Goal: Task Accomplishment & Management: Use online tool/utility

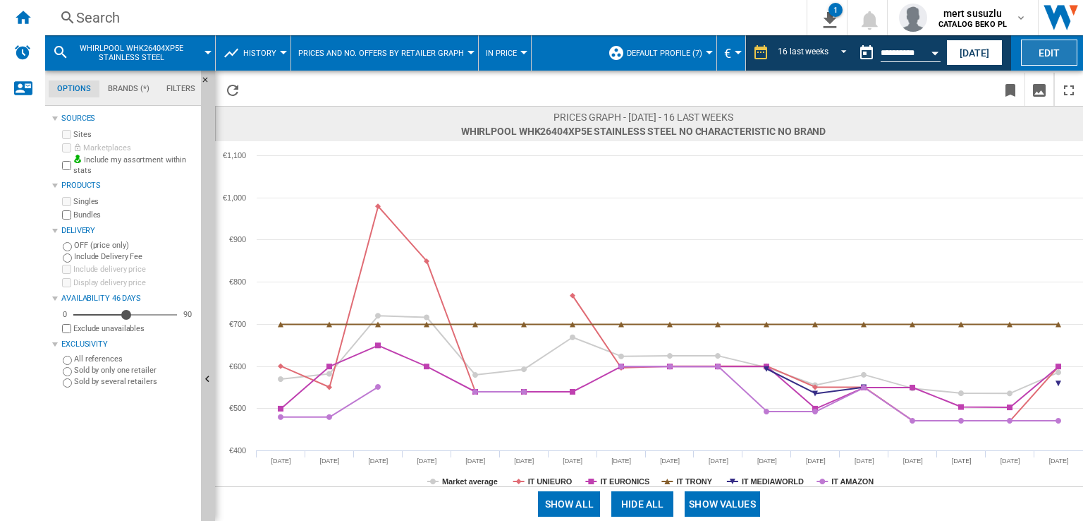
click at [1044, 59] on button "Edit" at bounding box center [1049, 52] width 56 height 26
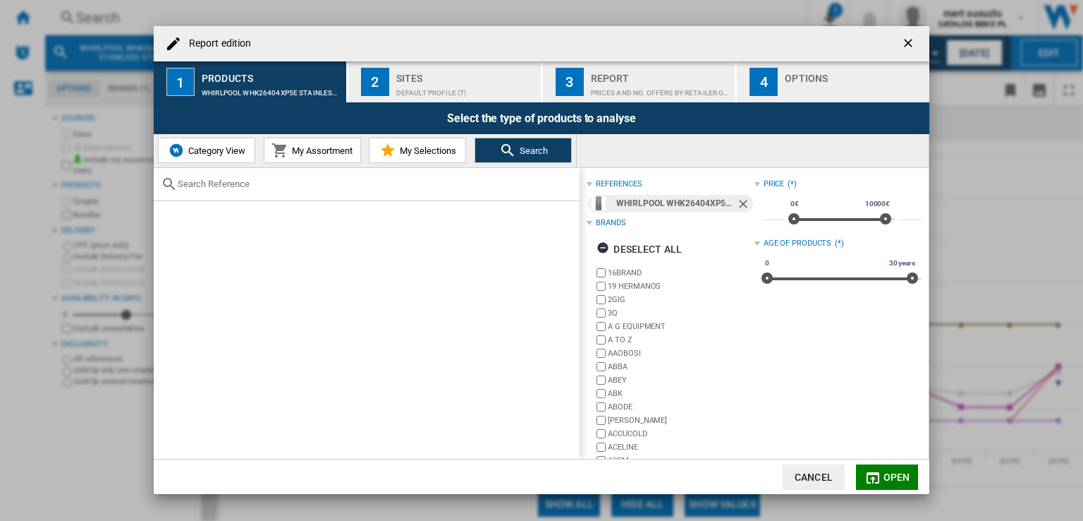
click at [290, 187] on input "text" at bounding box center [375, 183] width 395 height 11
paste input "WHKN 3253 B4E"
drag, startPoint x: 271, startPoint y: 185, endPoint x: 204, endPoint y: 182, distance: 67.1
click at [204, 182] on input "WHKN 3253 B4E" at bounding box center [367, 183] width 378 height 11
type input "WHKN"
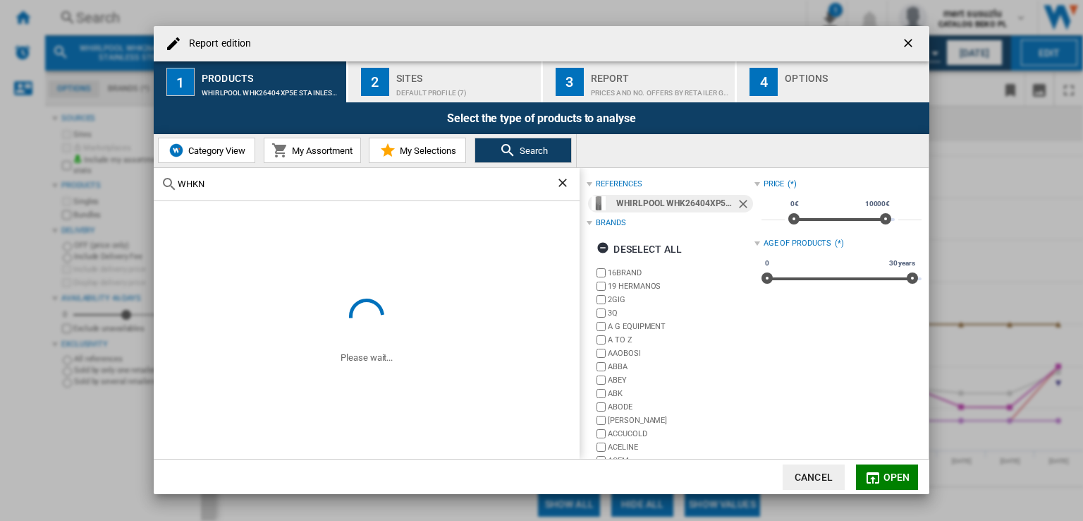
click at [742, 204] on ng-md-icon "Remove" at bounding box center [744, 205] width 17 height 17
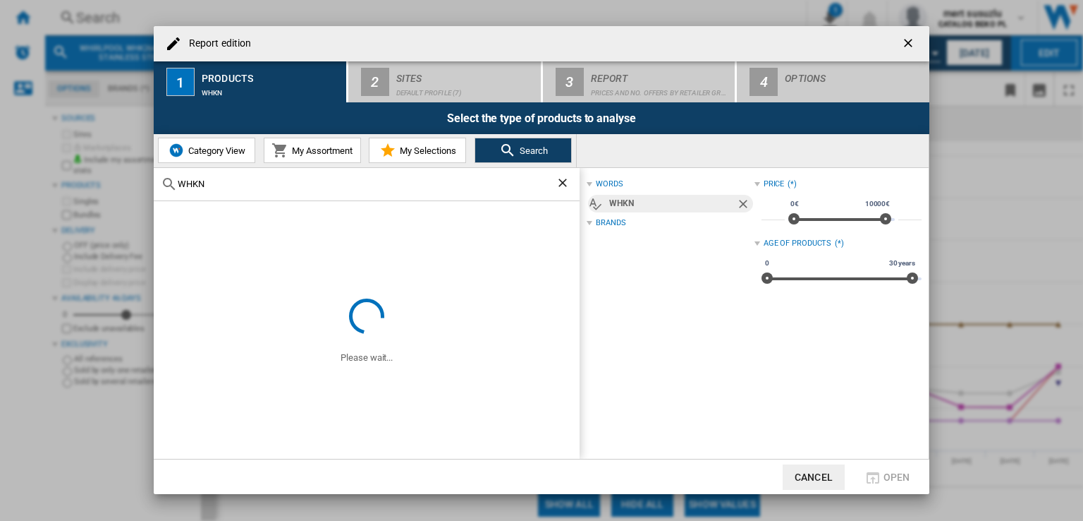
click at [260, 184] on input "WHKN" at bounding box center [367, 183] width 378 height 11
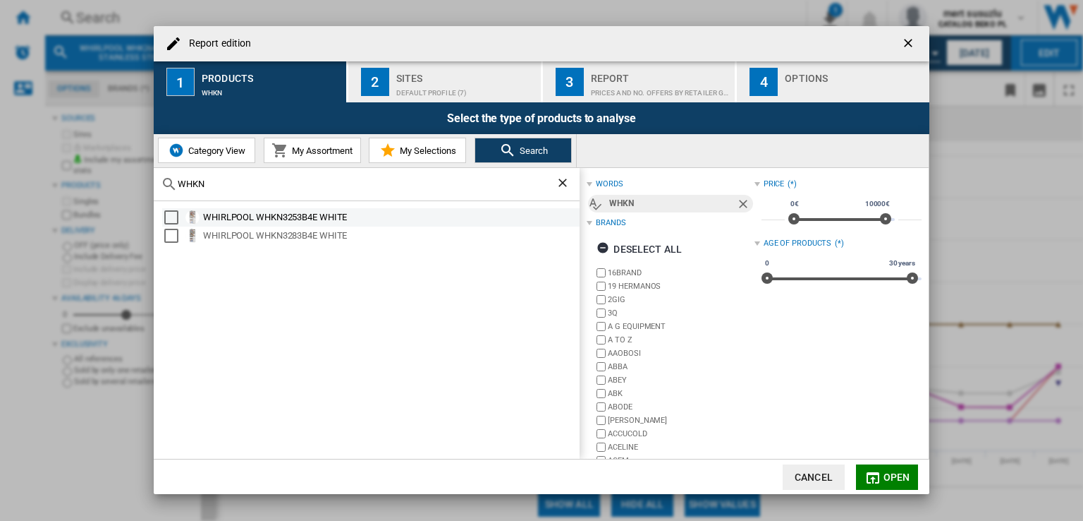
click at [288, 217] on div "WHIRLPOOL WHKN3253B4E WHITE" at bounding box center [390, 217] width 375 height 14
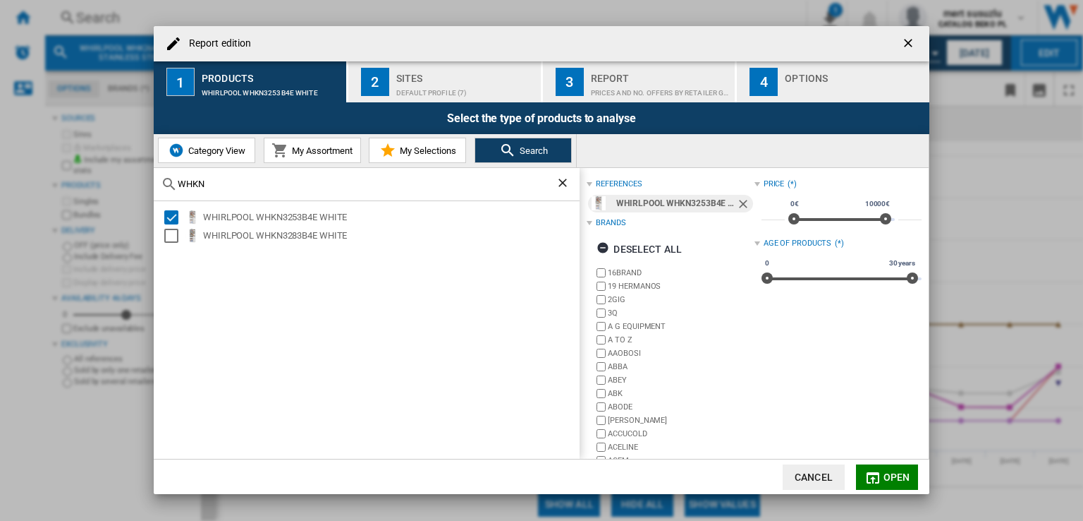
click at [913, 483] on button "Open" at bounding box center [887, 476] width 62 height 25
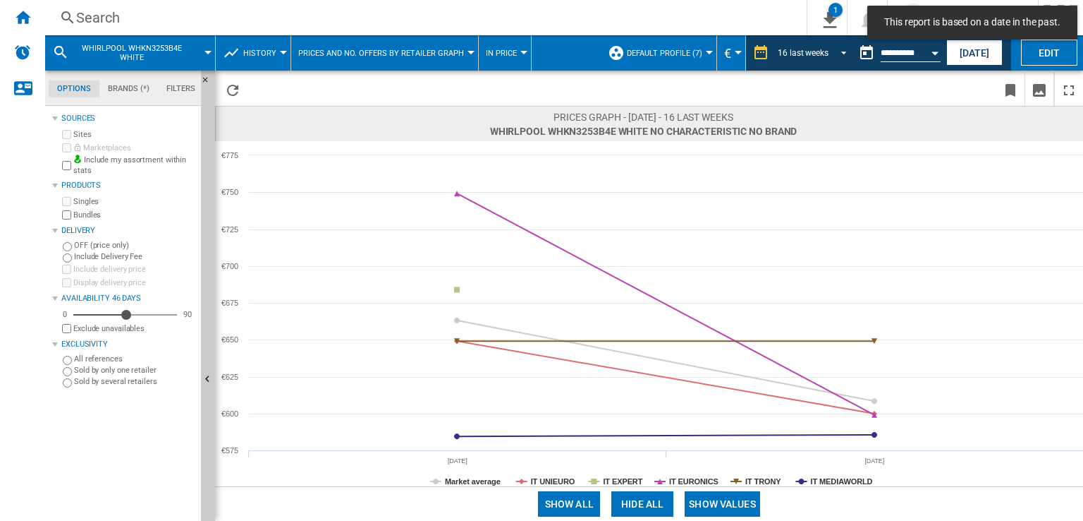
click at [824, 49] on div "16 last weeks" at bounding box center [803, 53] width 51 height 10
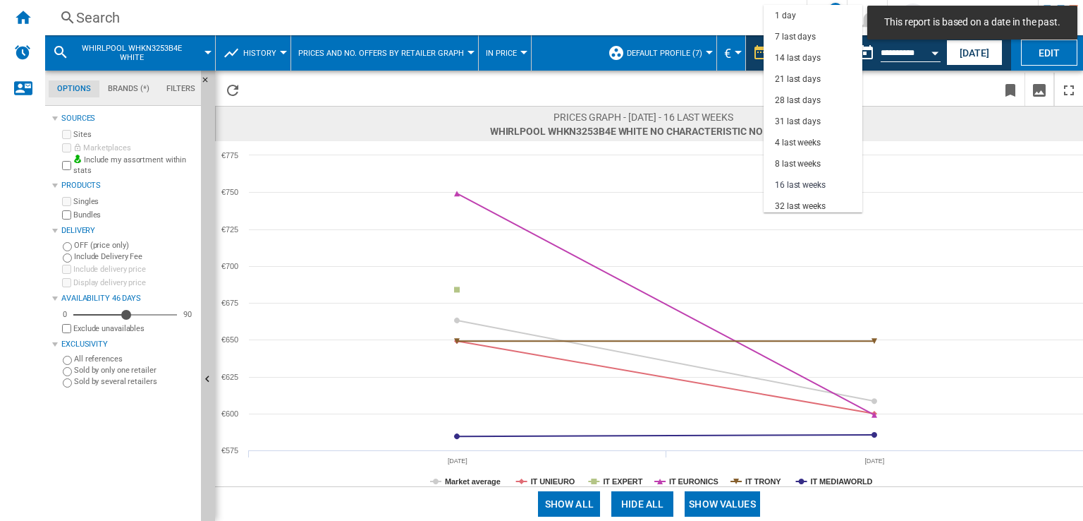
scroll to position [88, 0]
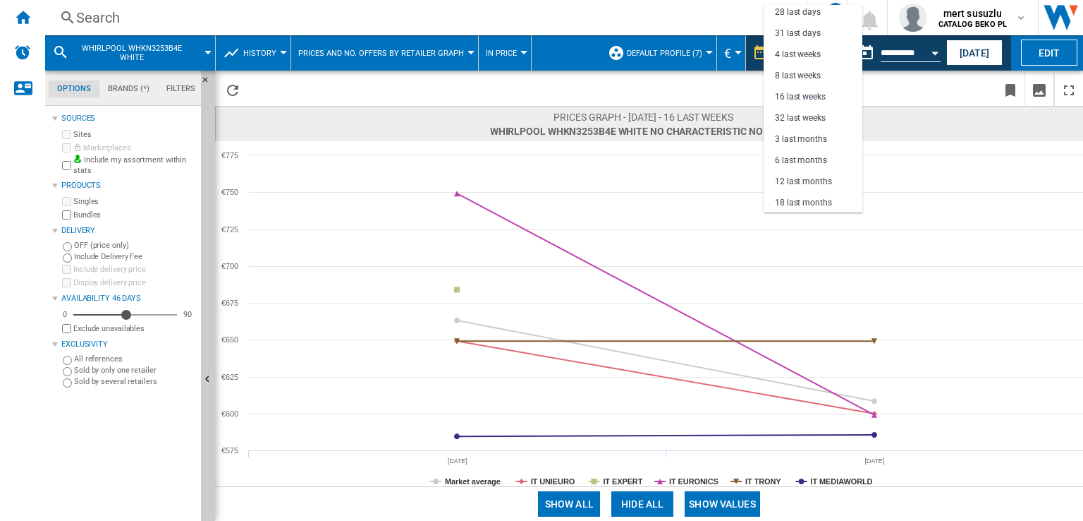
click at [309, 63] on md-backdrop at bounding box center [541, 260] width 1083 height 521
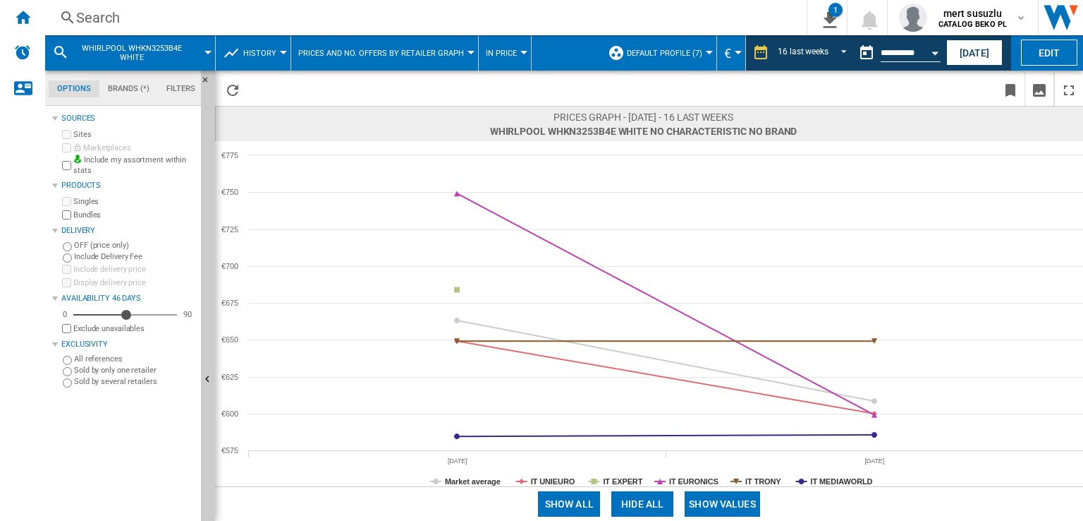
click at [257, 54] on span "History" at bounding box center [259, 53] width 33 height 9
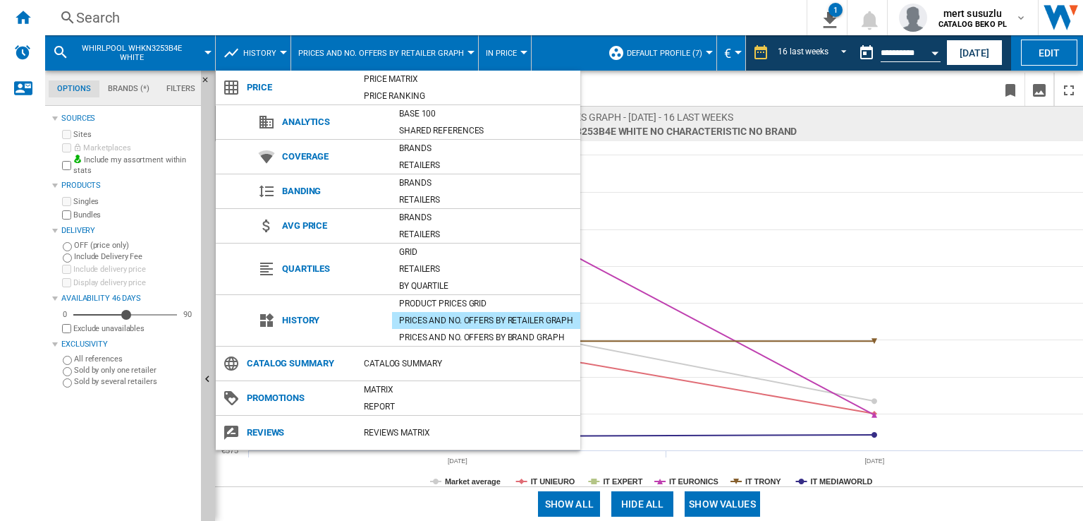
click at [369, 48] on md-backdrop at bounding box center [541, 260] width 1083 height 521
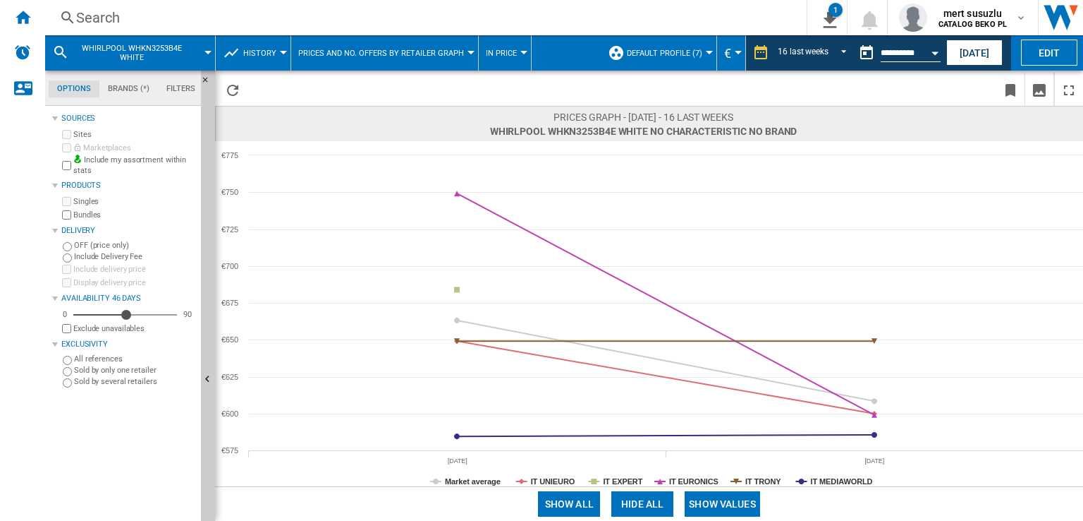
click at [396, 50] on span "Prices and No. offers by retailer graph" at bounding box center [381, 53] width 166 height 9
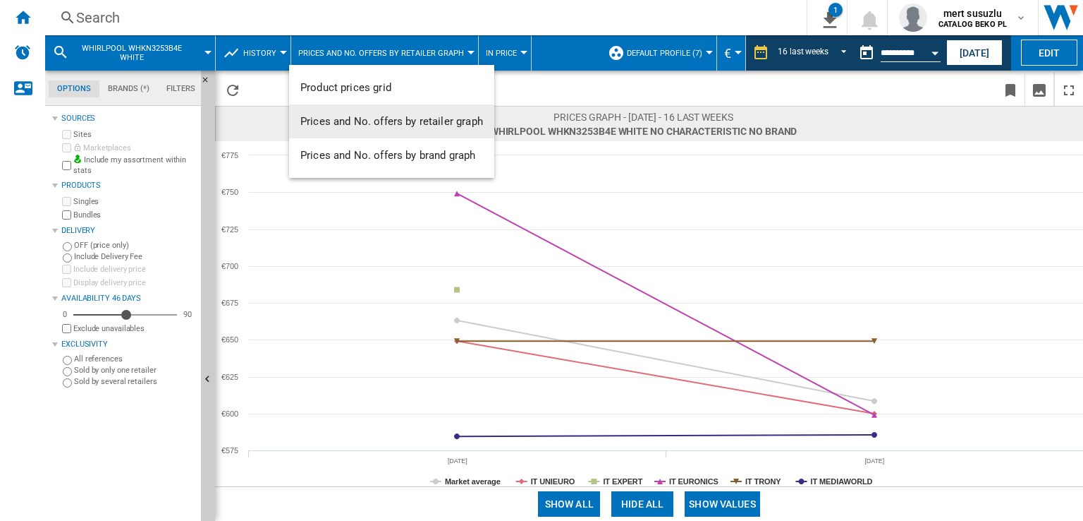
click at [616, 102] on md-backdrop at bounding box center [541, 260] width 1083 height 521
